Goal: Transaction & Acquisition: Download file/media

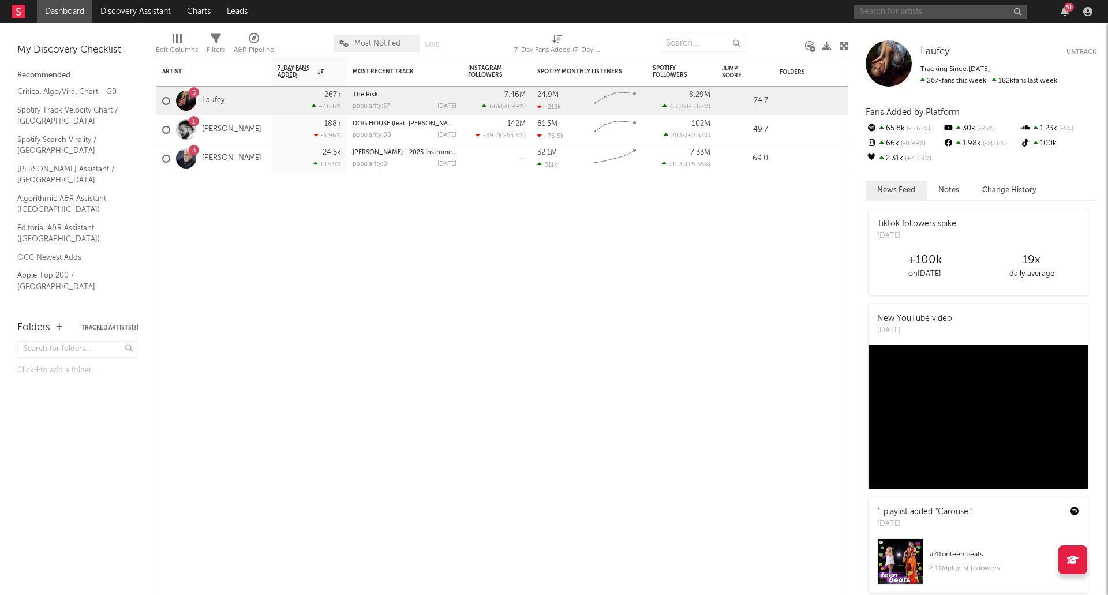
click at [883, 10] on input "text" at bounding box center [940, 12] width 173 height 14
type input "two door cinema club"
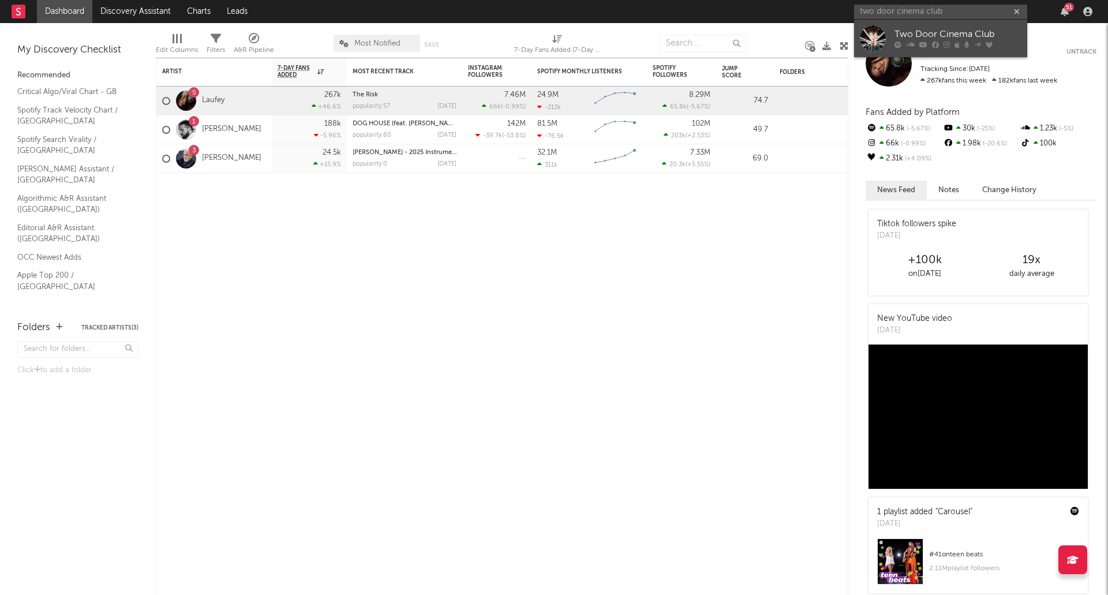
click at [912, 23] on link "Two Door Cinema Club" at bounding box center [940, 38] width 173 height 37
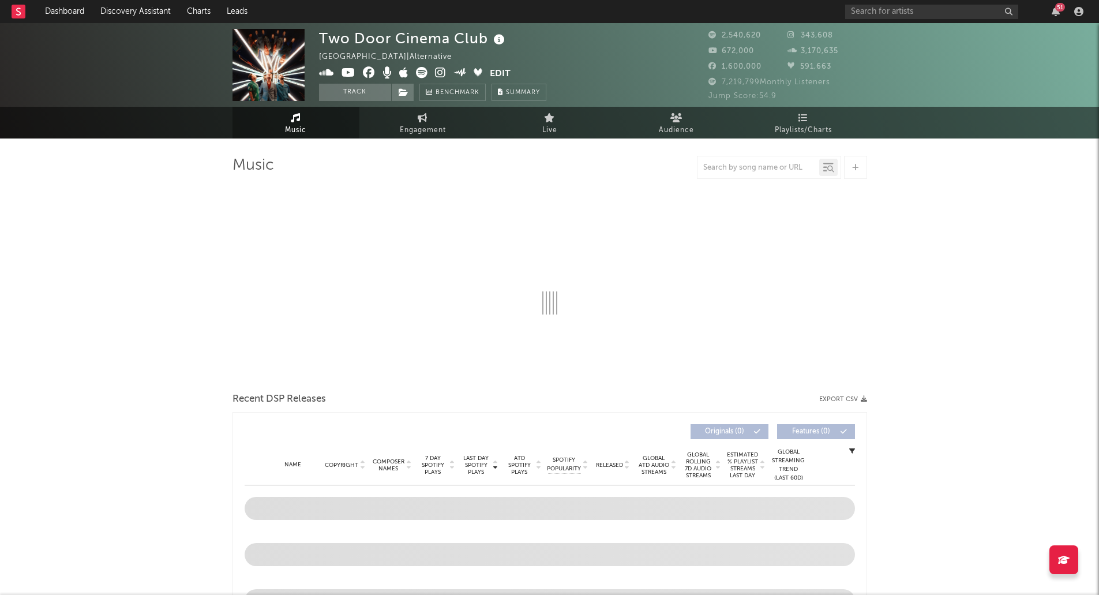
select select "6m"
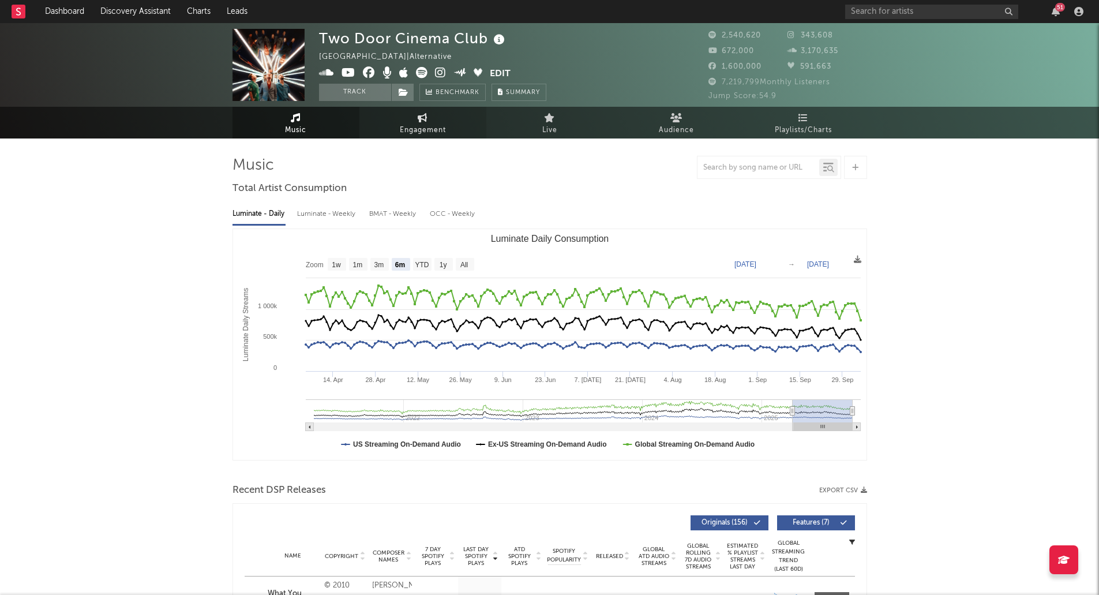
click at [397, 126] on link "Engagement" at bounding box center [422, 123] width 127 height 32
select select "1w"
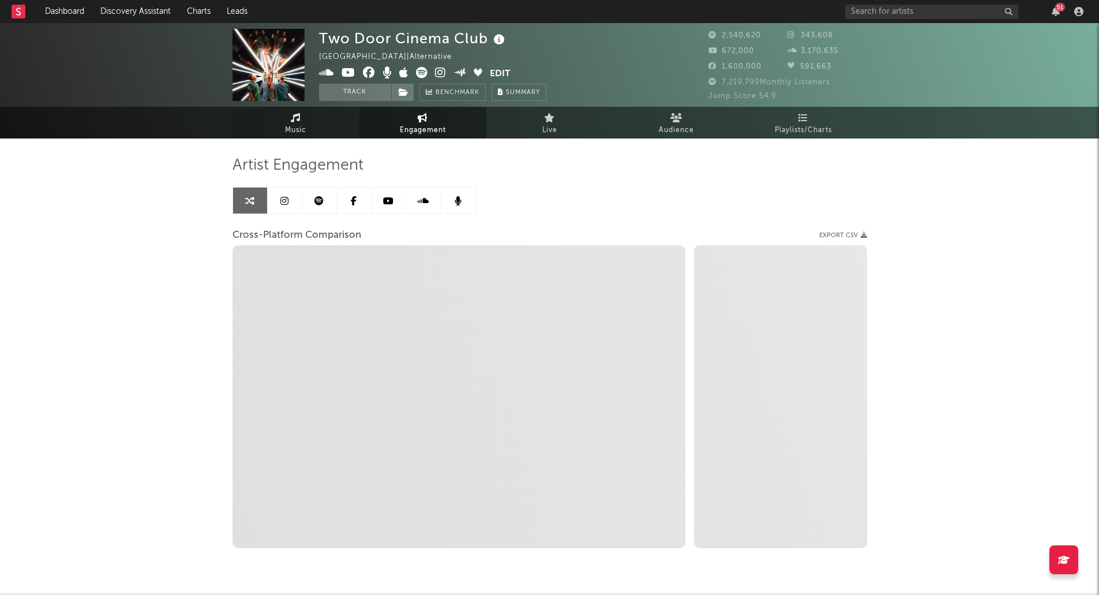
click at [286, 129] on span "Music" at bounding box center [295, 130] width 21 height 14
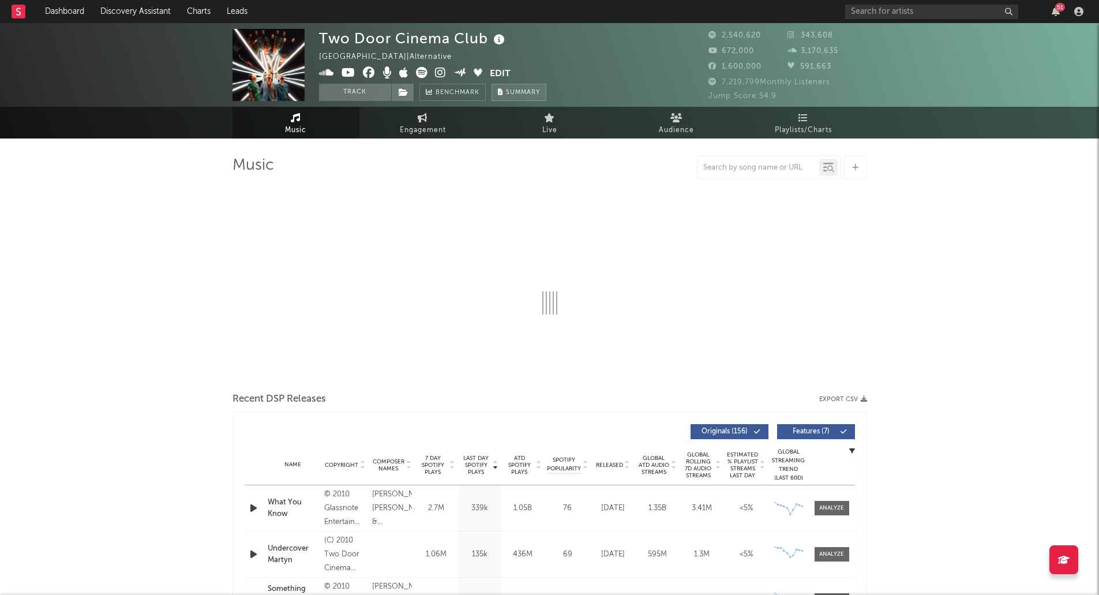
select select "6m"
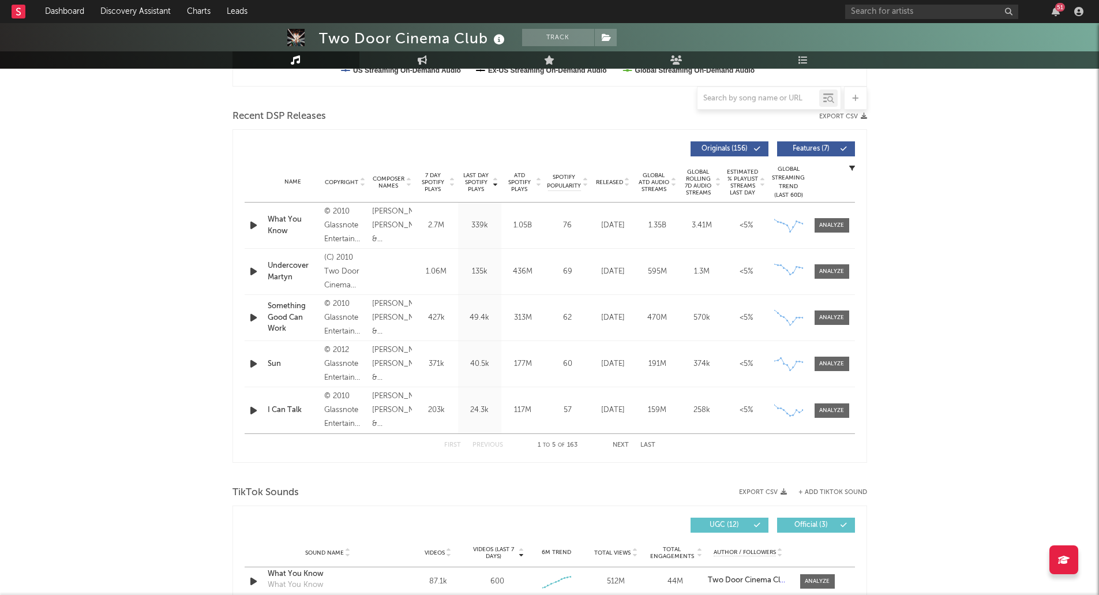
scroll to position [346, 0]
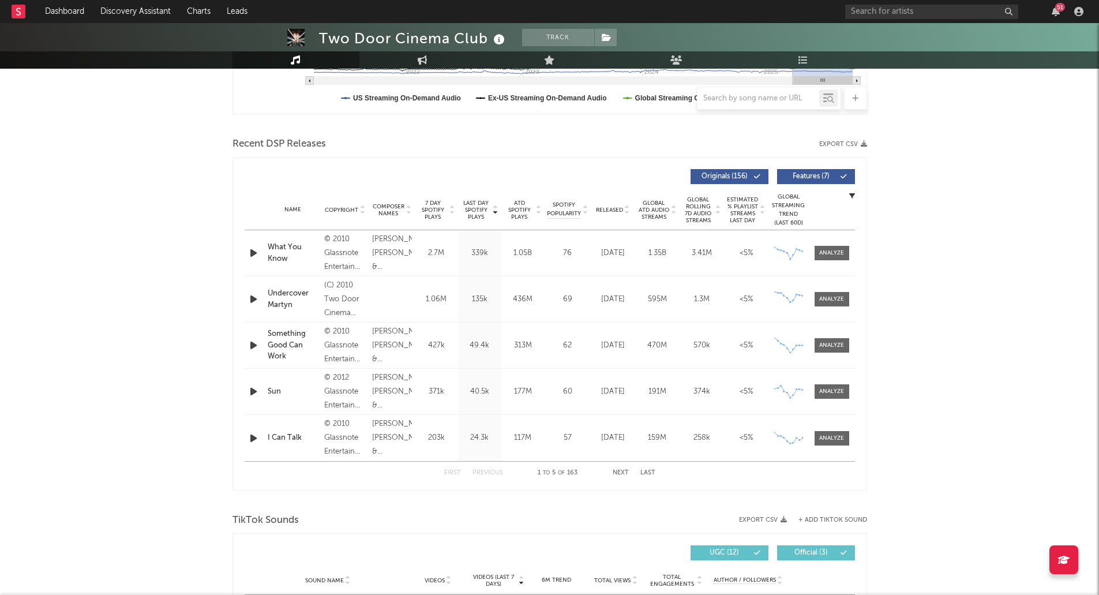
click at [862, 142] on icon "button" at bounding box center [864, 144] width 6 height 6
